Goal: Navigation & Orientation: Find specific page/section

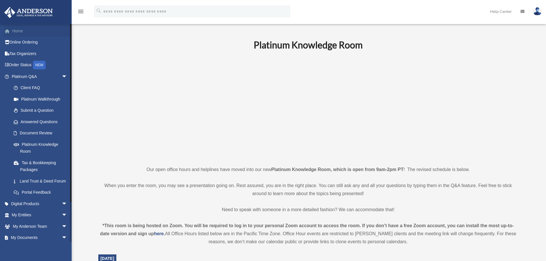
click at [28, 34] on link "Home" at bounding box center [40, 30] width 72 height 11
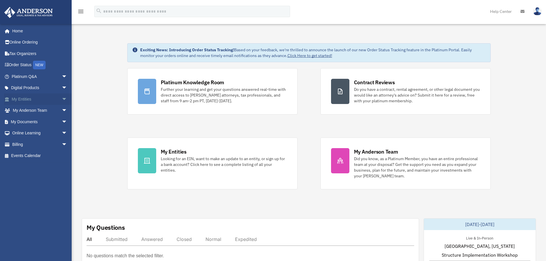
click at [63, 99] on span "arrow_drop_down" at bounding box center [67, 99] width 11 height 12
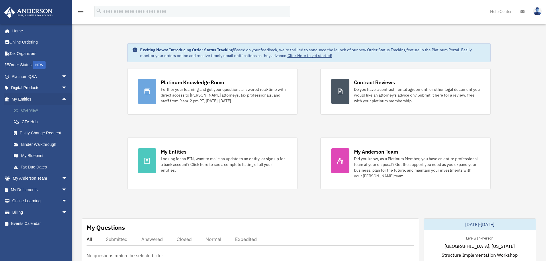
click at [53, 111] on link "Overview" at bounding box center [42, 110] width 68 height 11
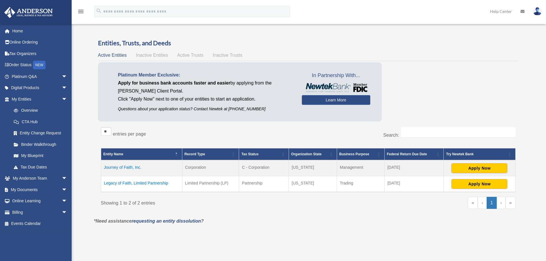
scroll to position [57, 0]
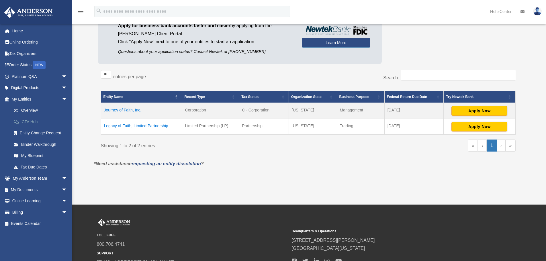
click at [53, 123] on link "CTA Hub" at bounding box center [42, 121] width 68 height 11
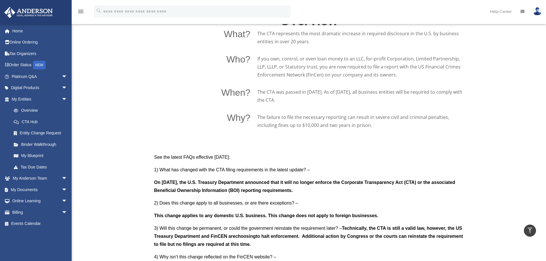
scroll to position [287, 0]
